Goal: Information Seeking & Learning: Check status

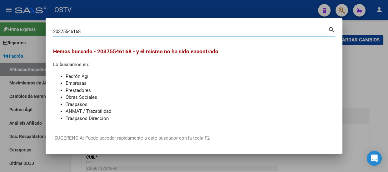
scroll to position [91, 0]
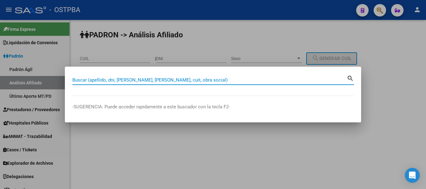
paste input "24123130"
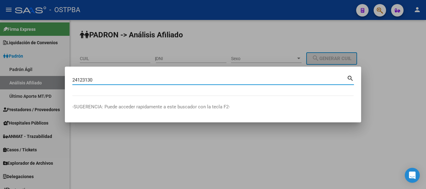
type input "24123130"
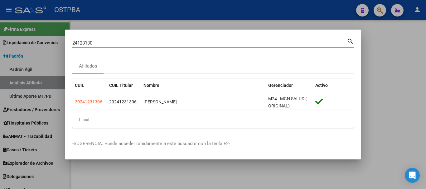
click at [284, 14] on div at bounding box center [213, 94] width 426 height 189
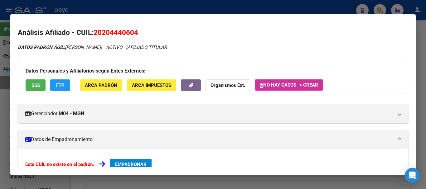
click at [112, 7] on div at bounding box center [213, 94] width 426 height 189
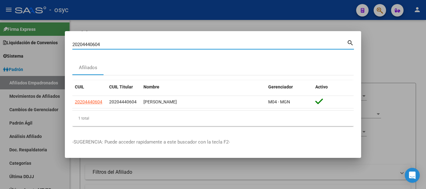
click at [132, 43] on input "20204440604" at bounding box center [209, 45] width 275 height 6
paste input "3268131159"
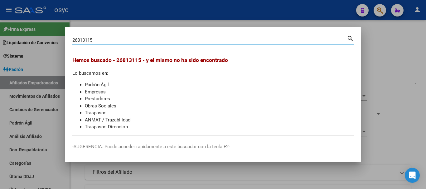
click at [84, 39] on input "26813115" at bounding box center [209, 40] width 275 height 6
paste input "0226462059"
click at [117, 43] on input "20226462059" at bounding box center [209, 40] width 275 height 6
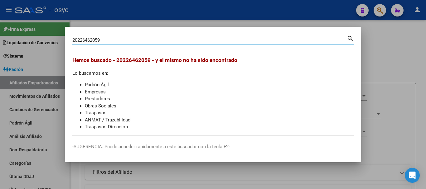
click at [117, 42] on input "20226462059" at bounding box center [209, 40] width 275 height 6
paste input "23268131159"
click at [117, 42] on input "2022646205923268131159" at bounding box center [209, 40] width 275 height 6
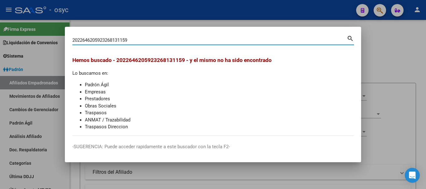
paste input
type input "23268131159"
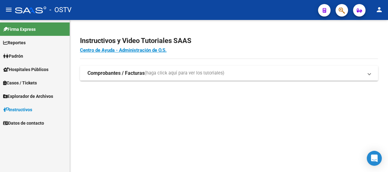
click at [338, 9] on icon "button" at bounding box center [341, 10] width 6 height 7
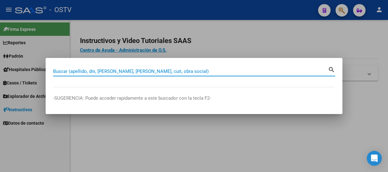
paste input "20404309030"
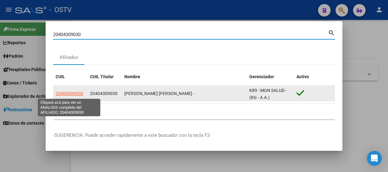
click at [69, 94] on span "20404309030" at bounding box center [69, 93] width 27 height 5
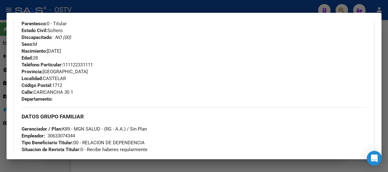
scroll to position [387, 0]
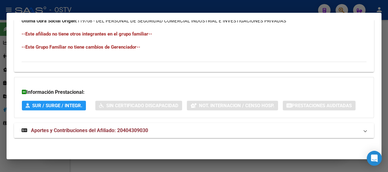
click at [157, 125] on mat-expansion-panel-header "Aportes y Contribuciones del Afiliado: 20404309030" at bounding box center [194, 130] width 360 height 15
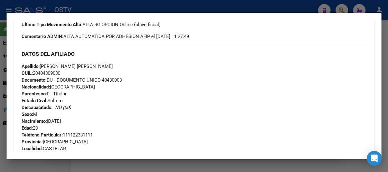
scroll to position [152, 0]
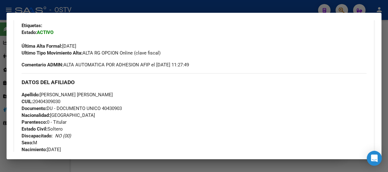
click at [101, 9] on div at bounding box center [194, 86] width 388 height 172
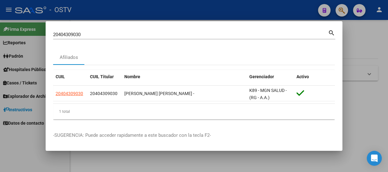
click at [86, 33] on input "20404309030" at bounding box center [190, 35] width 275 height 6
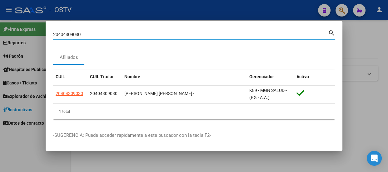
click at [86, 33] on input "20404309030" at bounding box center [190, 35] width 275 height 6
paste input "5.207.915"
type input "25207915"
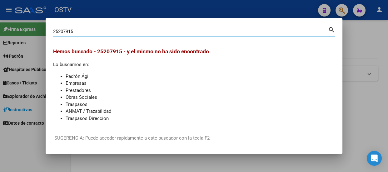
click at [63, 28] on div "25207915 Buscar (apellido, dni, [PERSON_NAME], [PERSON_NAME], cuit, obra social)" at bounding box center [190, 31] width 275 height 9
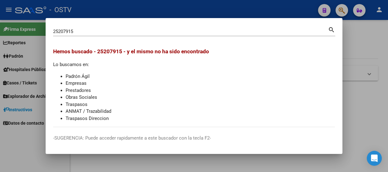
click at [63, 28] on div "25207915 Buscar (apellido, dni, [PERSON_NAME], [PERSON_NAME], cuit, obra social)" at bounding box center [190, 31] width 275 height 9
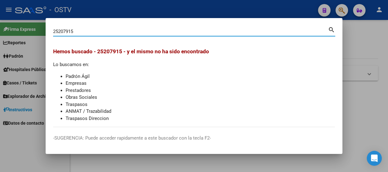
click at [64, 31] on input "25207915" at bounding box center [190, 32] width 275 height 6
